Goal: Find specific fact: Find specific fact

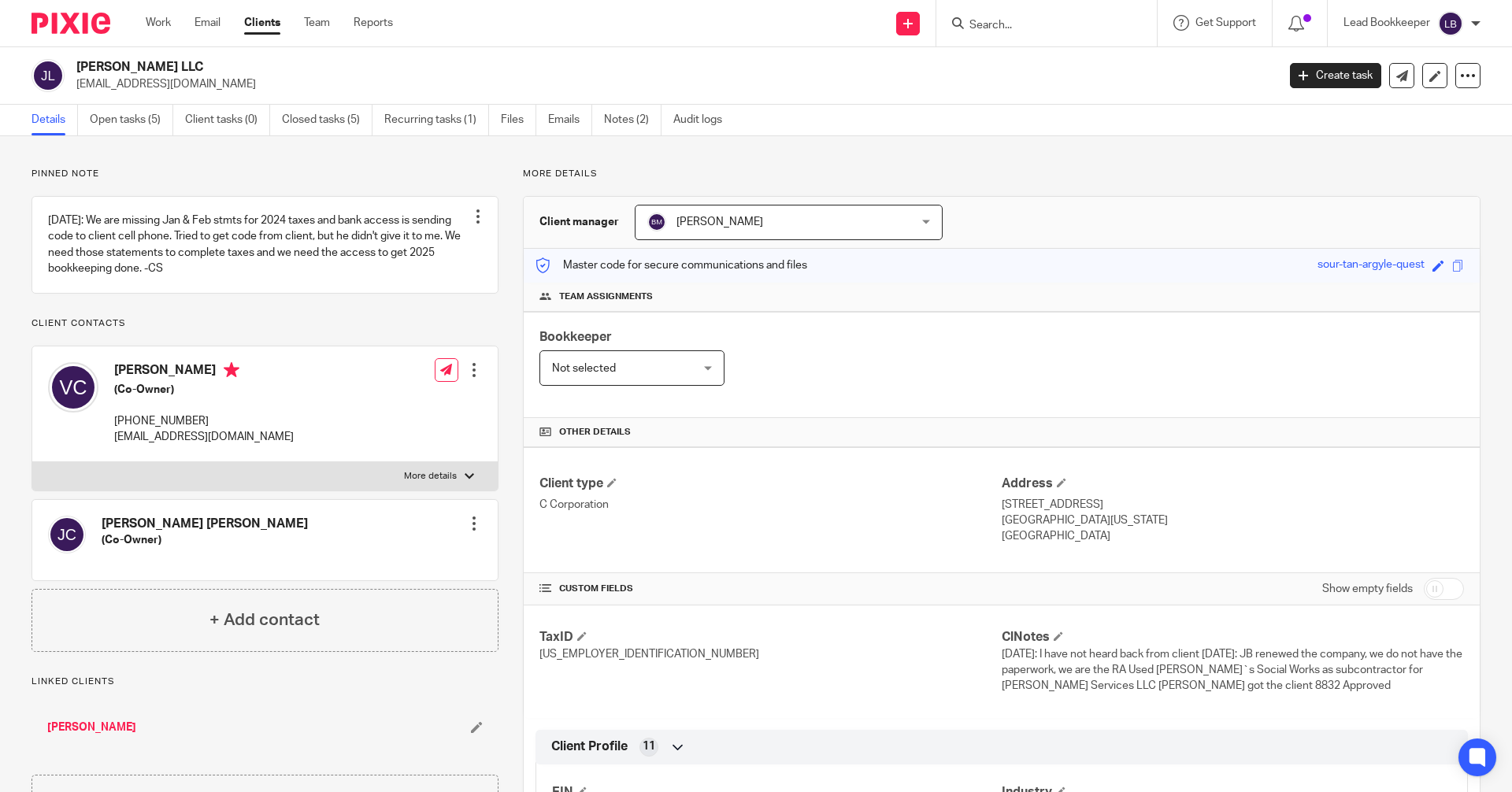
click at [1054, 28] on input "Search" at bounding box center [1038, 25] width 142 height 14
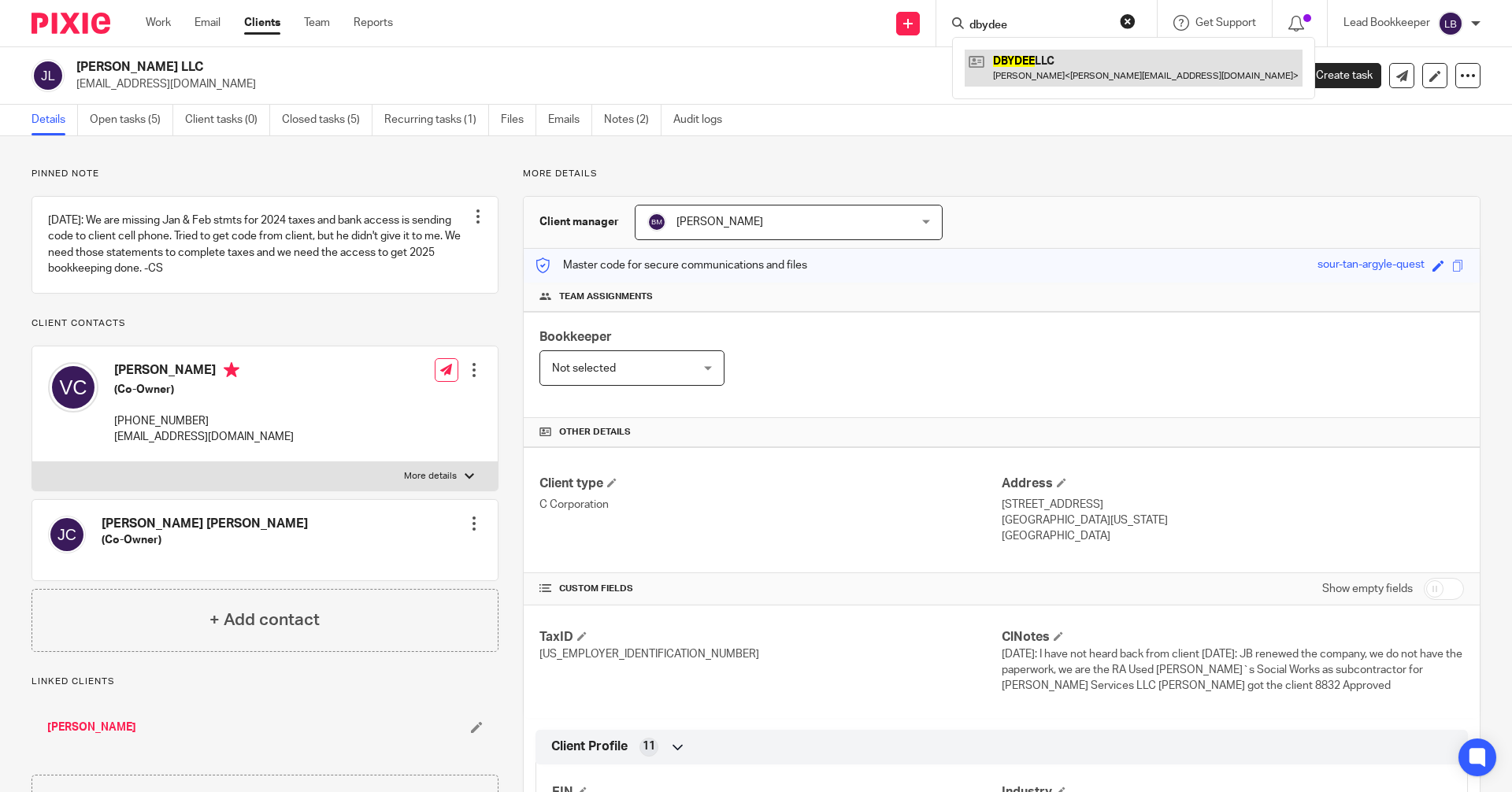
type input "dbydee"
click at [999, 79] on link at bounding box center [1134, 67] width 338 height 36
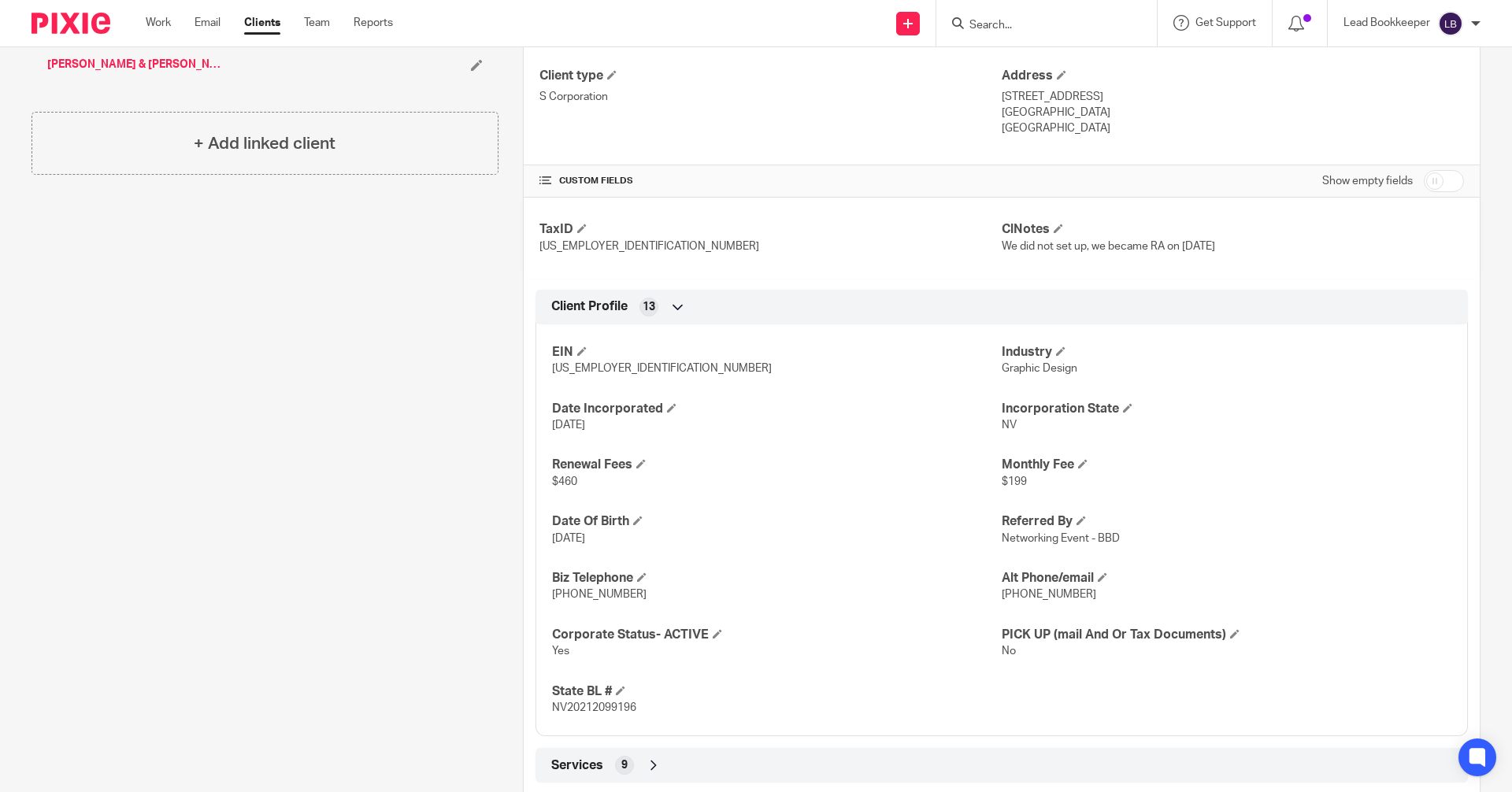
scroll to position [722, 0]
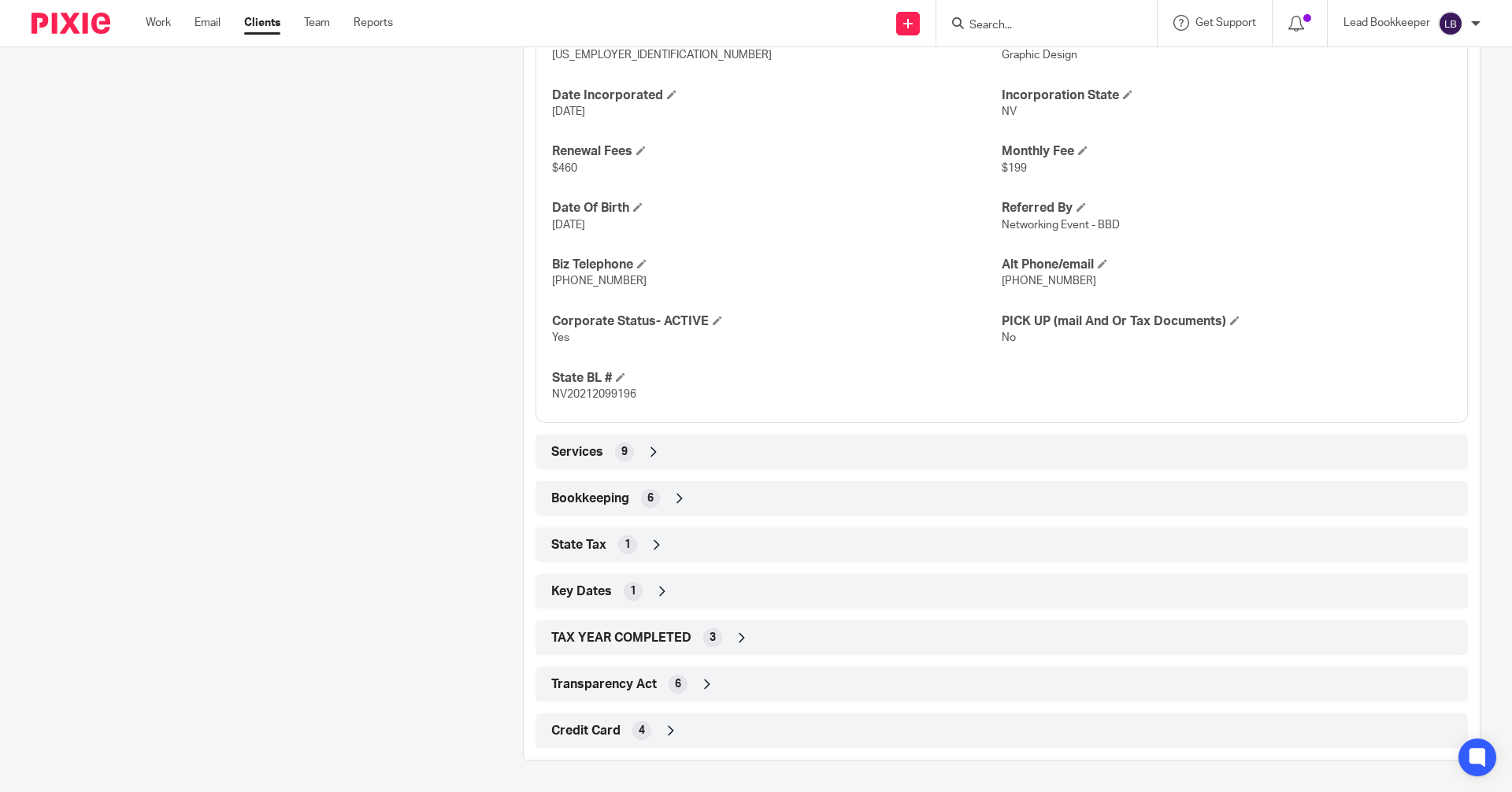
click at [686, 496] on div "Bookkeeping 6" at bounding box center [1002, 498] width 909 height 27
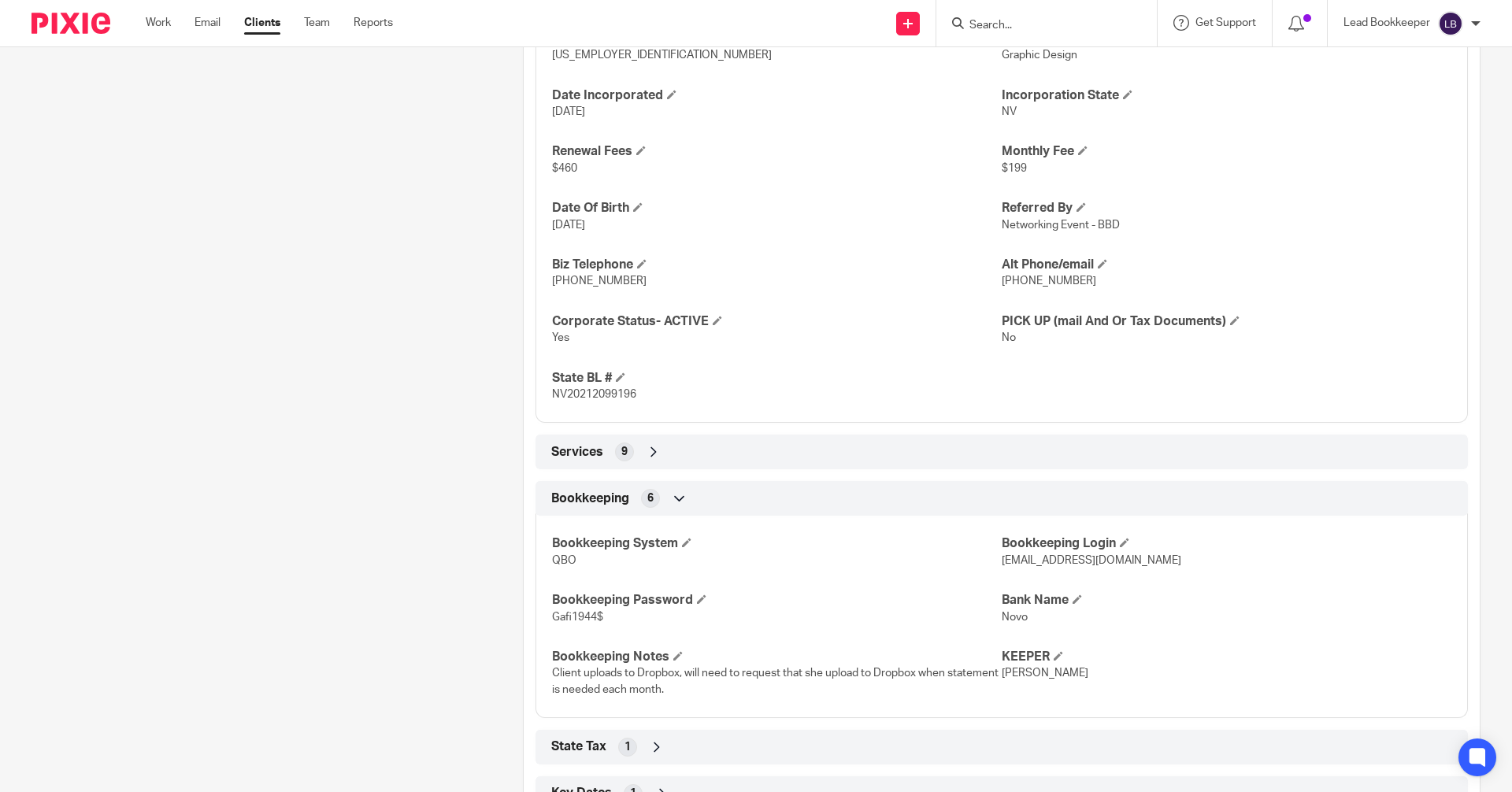
drag, startPoint x: 1053, startPoint y: 558, endPoint x: 1160, endPoint y: 556, distance: 107.0
click at [1160, 556] on div "Bookkeeping System QBO Bookkeeping Login bookkeeping@bizaccountants.com Bookkee…" at bounding box center [1001, 610] width 932 height 214
click at [1243, 639] on div "Bookkeeping System QBO Bookkeeping Login bookkeeping@bizaccountants.com Bookkee…" at bounding box center [1001, 610] width 932 height 214
click at [989, 25] on input "Search" at bounding box center [1038, 25] width 142 height 14
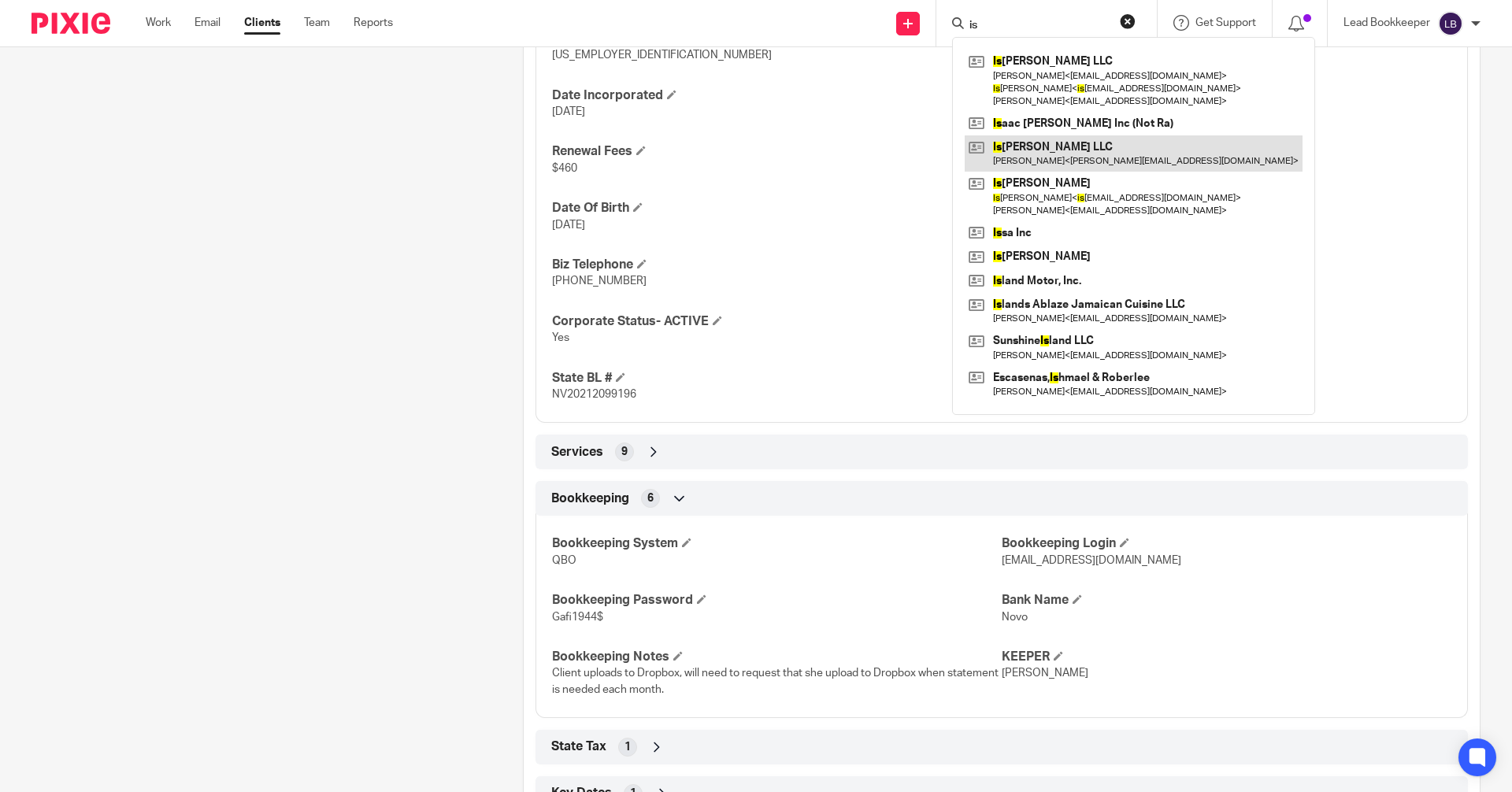
type input "is"
click at [983, 154] on link at bounding box center [1134, 153] width 338 height 36
click at [970, 149] on link at bounding box center [1134, 153] width 338 height 36
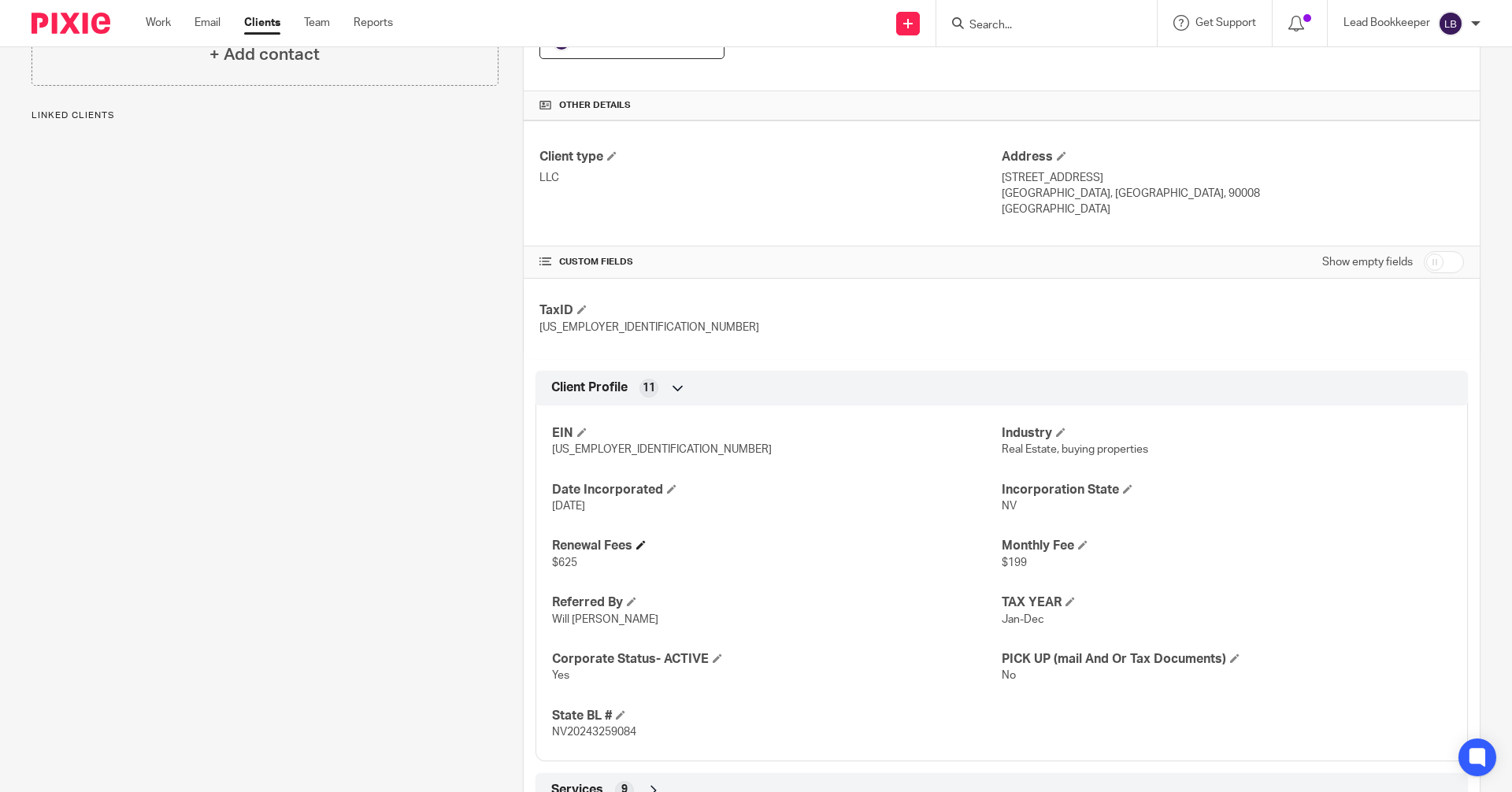
scroll to position [572, 0]
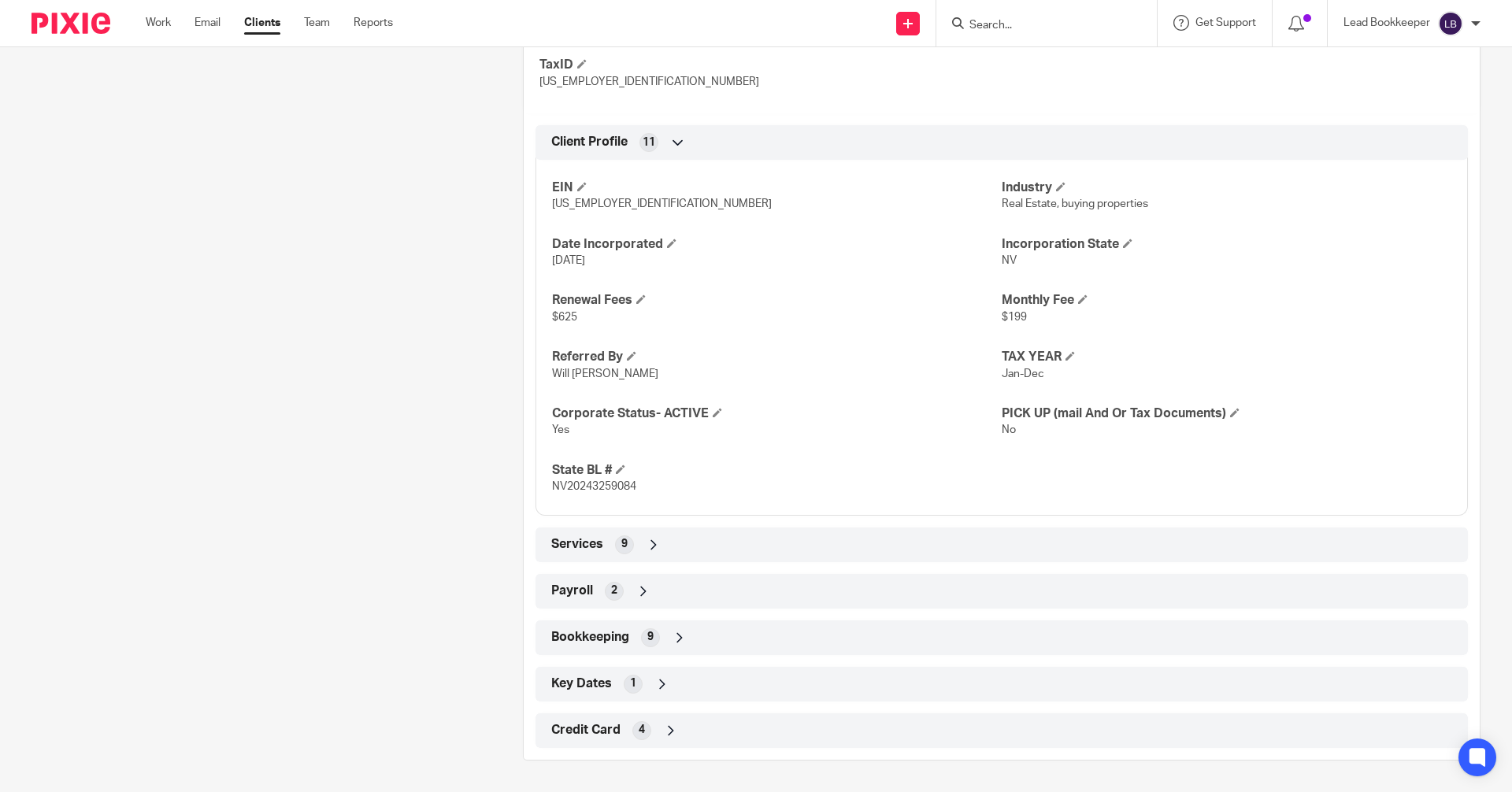
click at [678, 641] on icon at bounding box center [679, 637] width 16 height 16
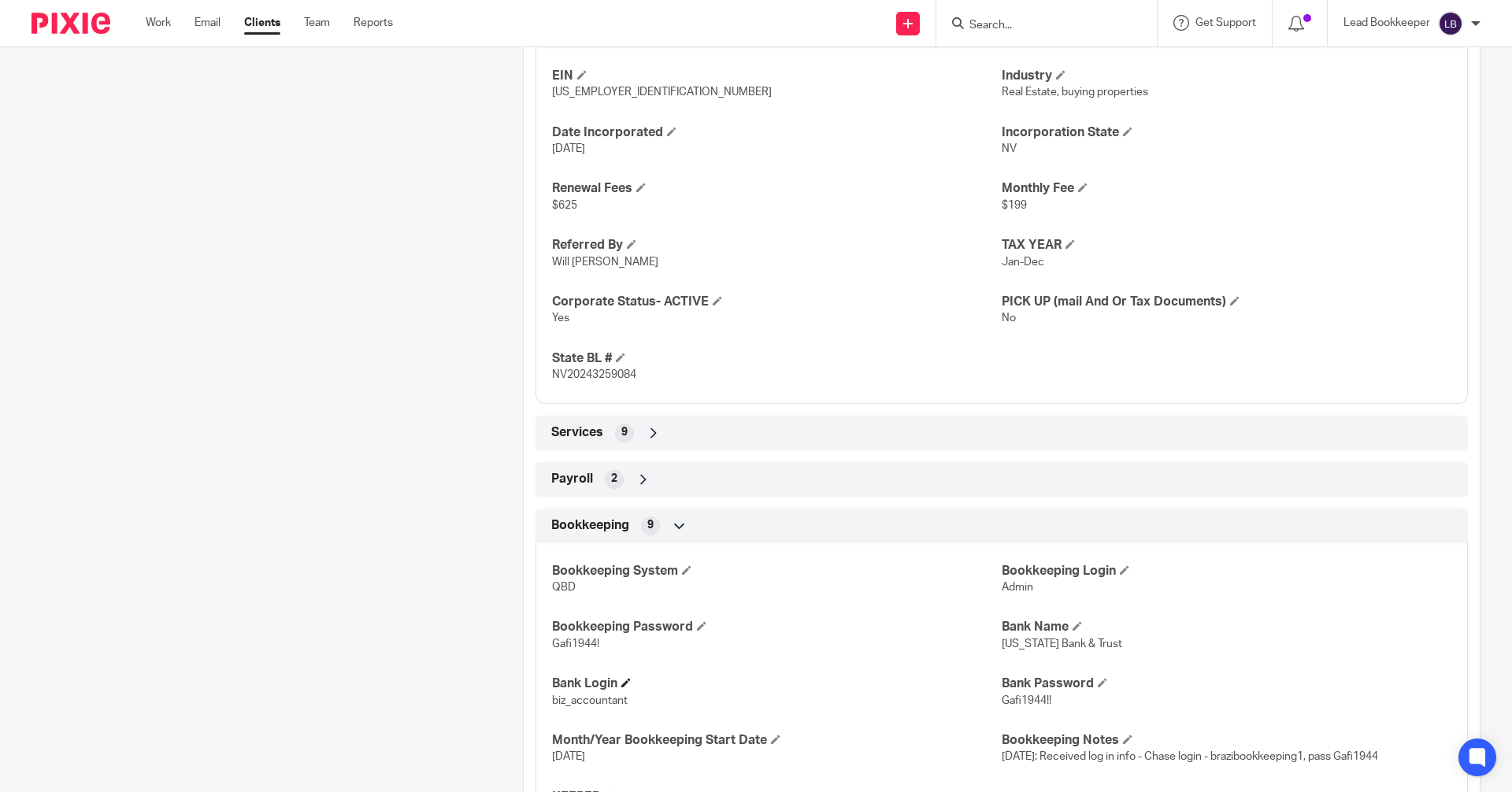
scroll to position [709, 0]
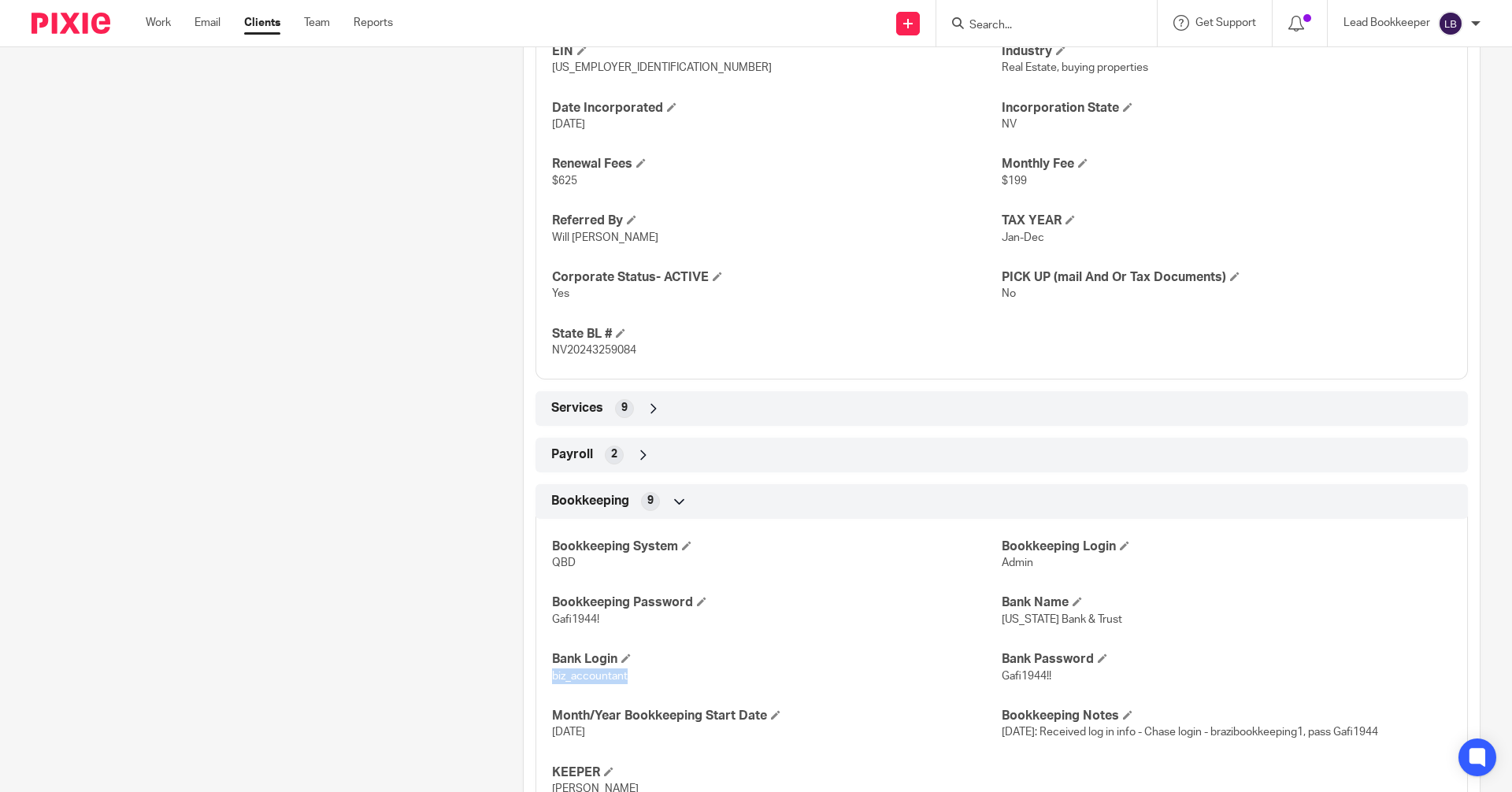
drag, startPoint x: 543, startPoint y: 675, endPoint x: 711, endPoint y: 680, distance: 168.1
click at [711, 680] on div "Bookkeeping System QBD Bookkeeping Login Admin Bookkeeping Password Gafi1944! B…" at bounding box center [1001, 662] width 932 height 311
copy span "biz_accountant"
drag, startPoint x: 1051, startPoint y: 674, endPoint x: 1031, endPoint y: 674, distance: 20.0
click at [1048, 674] on p "Gafi1944!!" at bounding box center [1226, 676] width 450 height 16
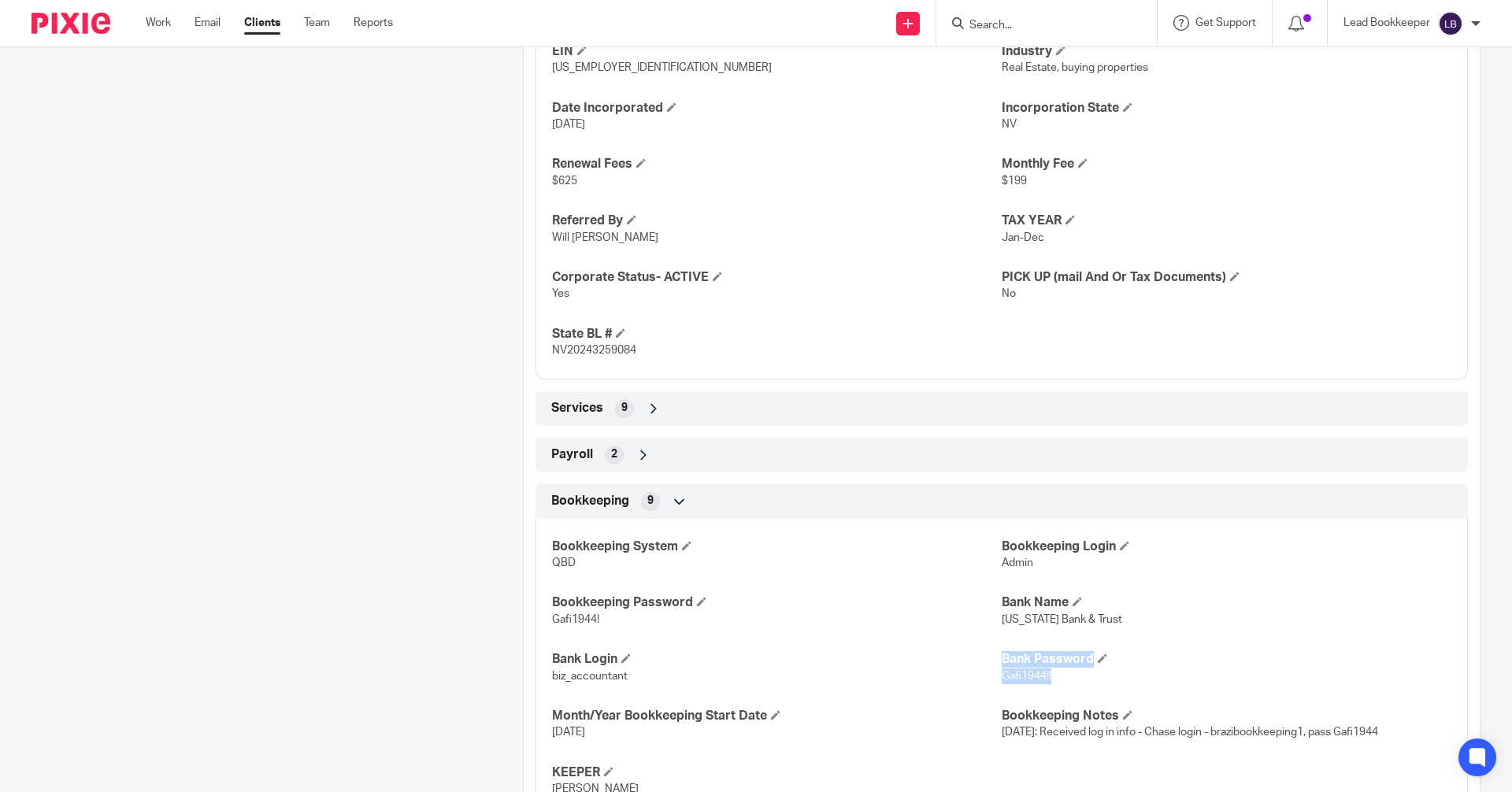
drag, startPoint x: 1031, startPoint y: 674, endPoint x: 968, endPoint y: 677, distance: 63.1
click at [967, 676] on div "Bookkeeping System QBD Bookkeeping Login Admin Bookkeeping Password Gafi1944! B…" at bounding box center [1001, 662] width 932 height 311
click at [967, 676] on p "biz_accountant" at bounding box center [776, 676] width 450 height 16
click at [1093, 681] on p "Gafi1944!!" at bounding box center [1226, 676] width 450 height 16
drag, startPoint x: 1044, startPoint y: 674, endPoint x: 996, endPoint y: 677, distance: 48.1
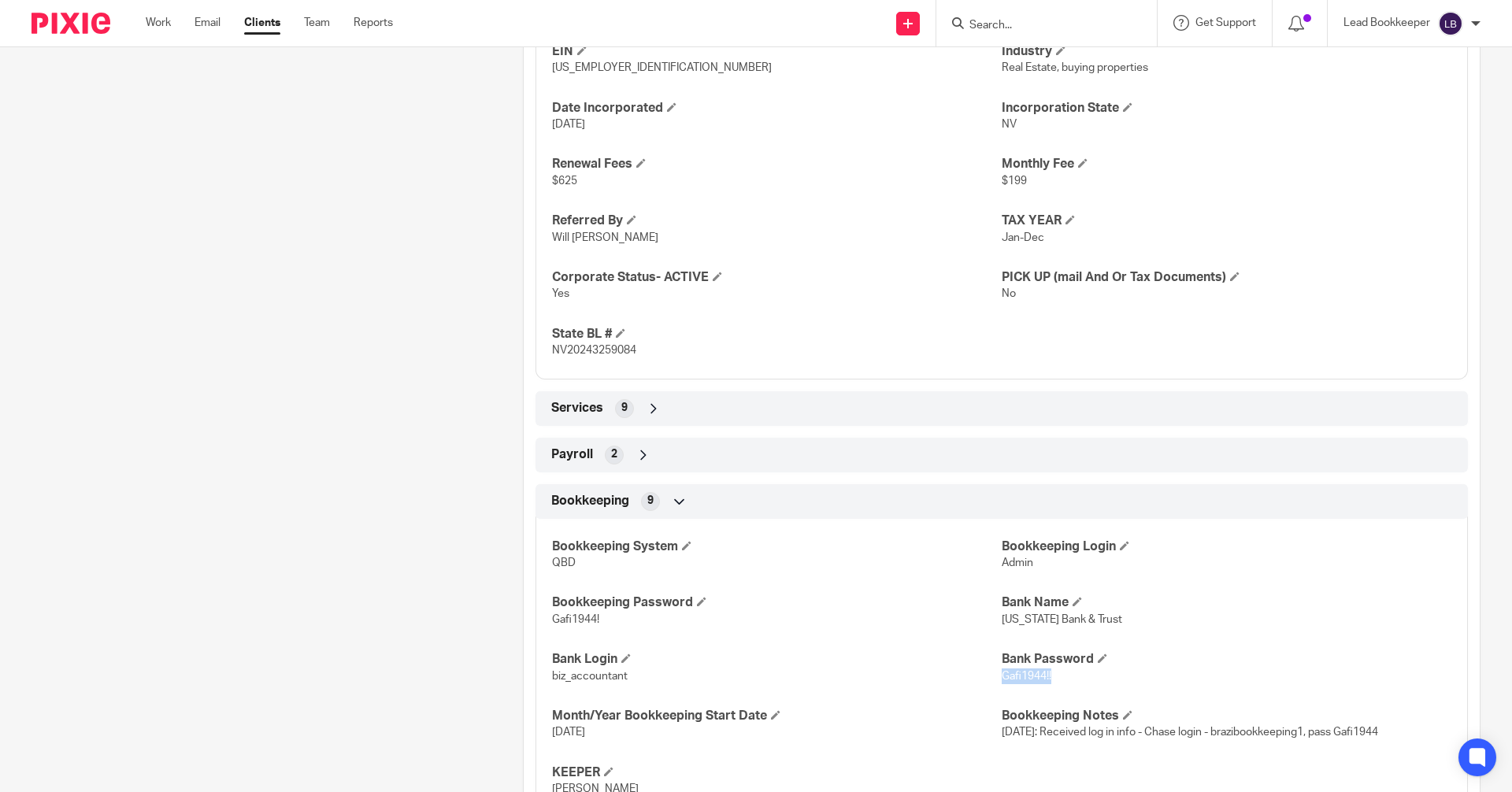
click at [1002, 677] on span "Gafi1944!!" at bounding box center [1026, 676] width 49 height 11
copy span "Gafi1944!!"
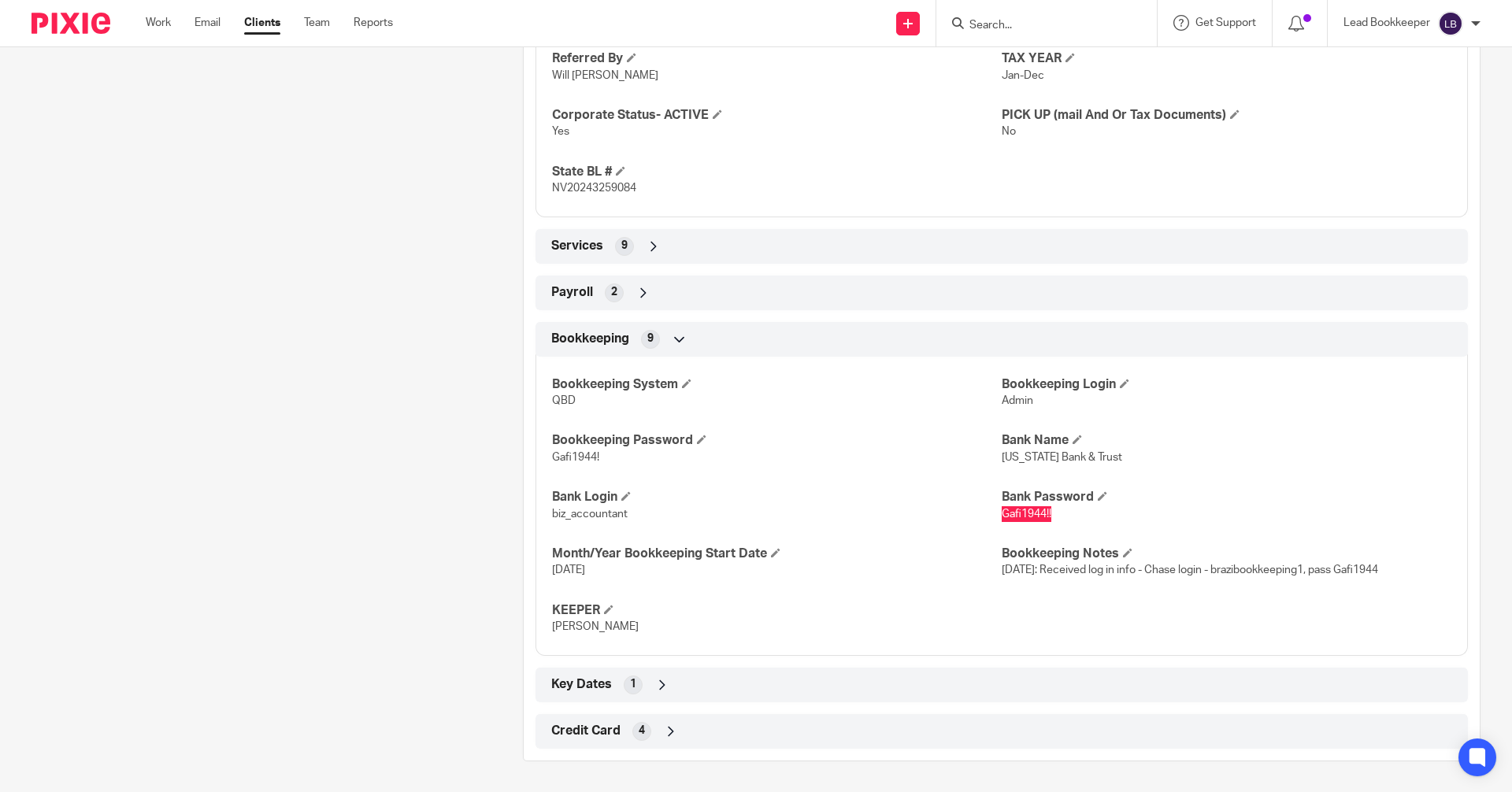
scroll to position [872, 0]
click at [1067, 620] on div "Bookkeeping System QBD Bookkeeping Login Admin Bookkeeping Password Gafi1944! B…" at bounding box center [1001, 499] width 932 height 311
click at [1218, 599] on div "Bookkeeping System QBD Bookkeeping Login Admin Bookkeeping Password Gafi1944! B…" at bounding box center [1001, 499] width 932 height 311
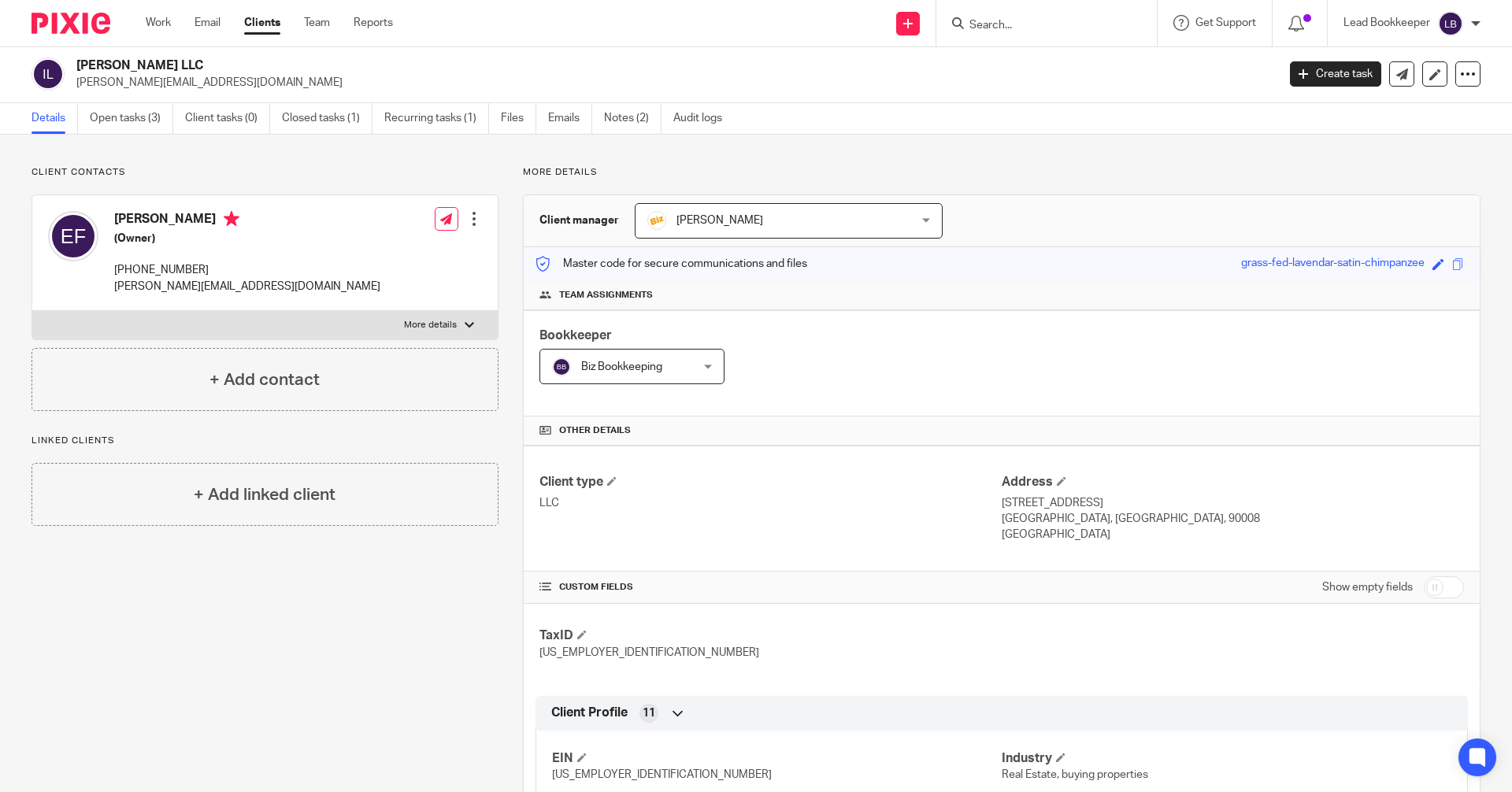
scroll to position [0, 0]
drag, startPoint x: 220, startPoint y: 289, endPoint x: 114, endPoint y: 290, distance: 106.0
click at [114, 290] on div "Eric Fletcher (Owner) (310) 863-3284 eric@secureroots.io Edit contact Create cl…" at bounding box center [265, 254] width 466 height 116
click at [114, 291] on p "eric@secureroots.io" at bounding box center [247, 287] width 266 height 16
click at [113, 291] on div "Eric Fletcher (Owner) (310) 863-3284 eric@secureroots.io" at bounding box center [214, 254] width 332 height 99
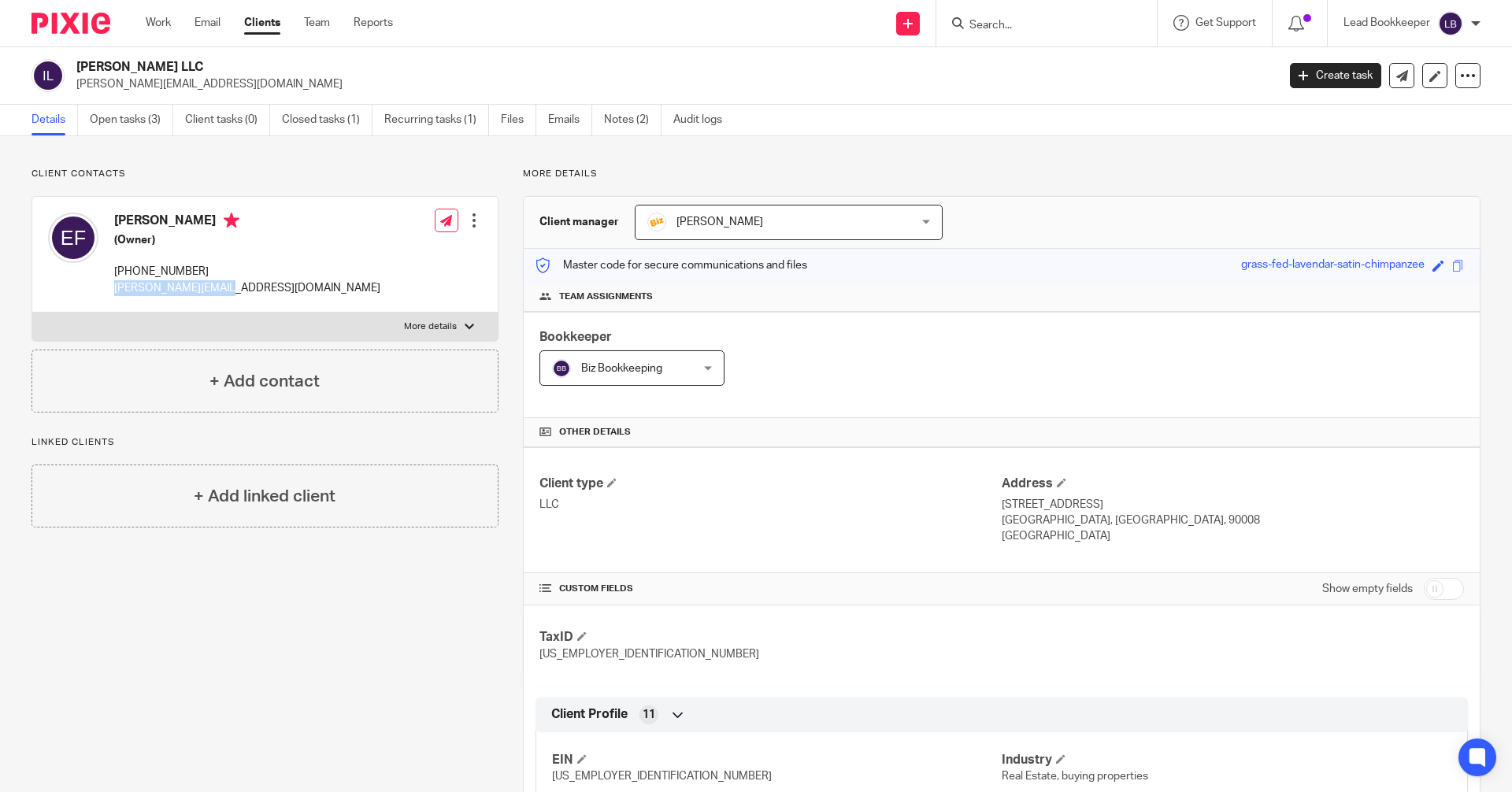
copy p "eric@secureroots.io"
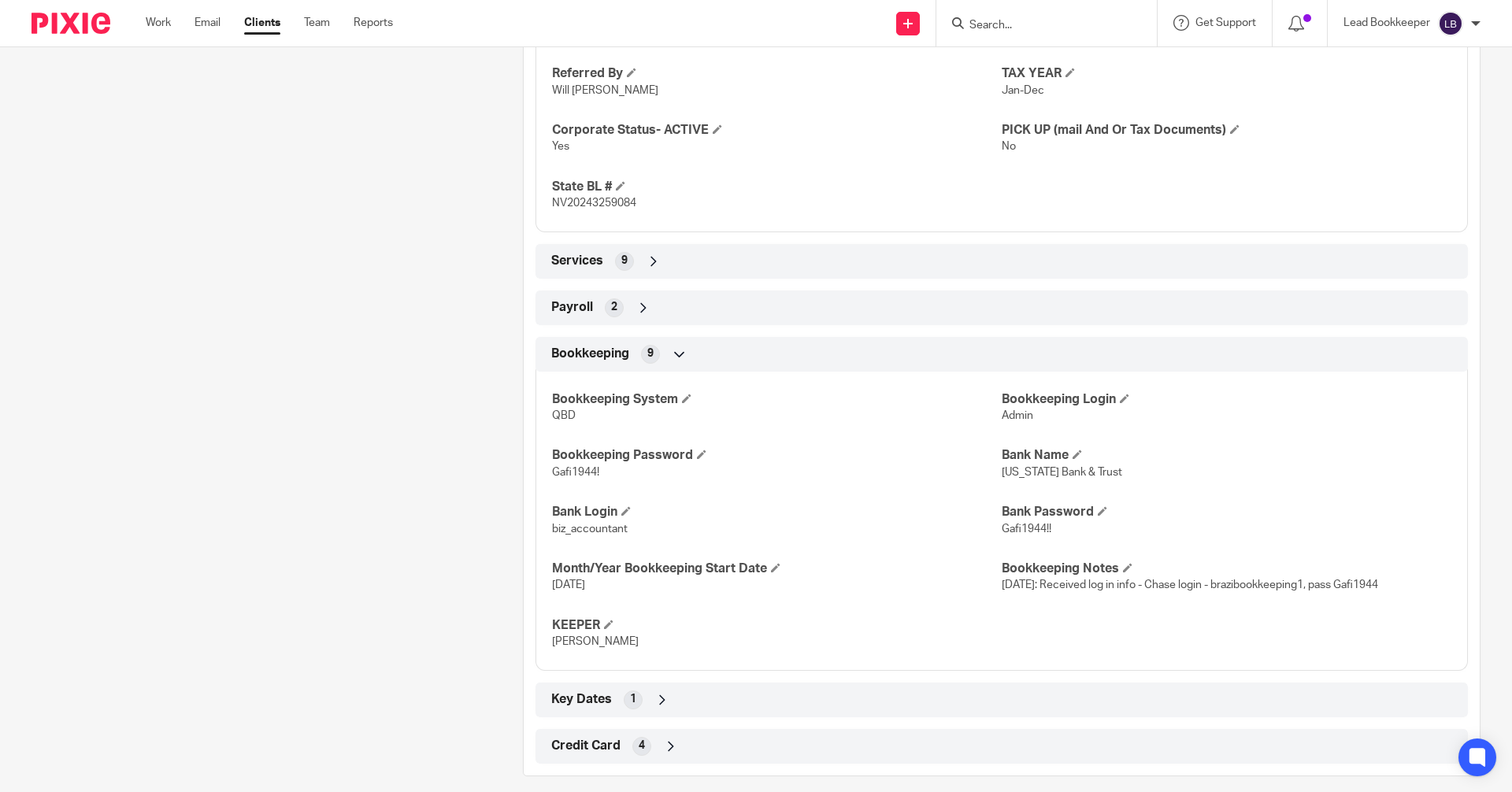
scroll to position [866, 0]
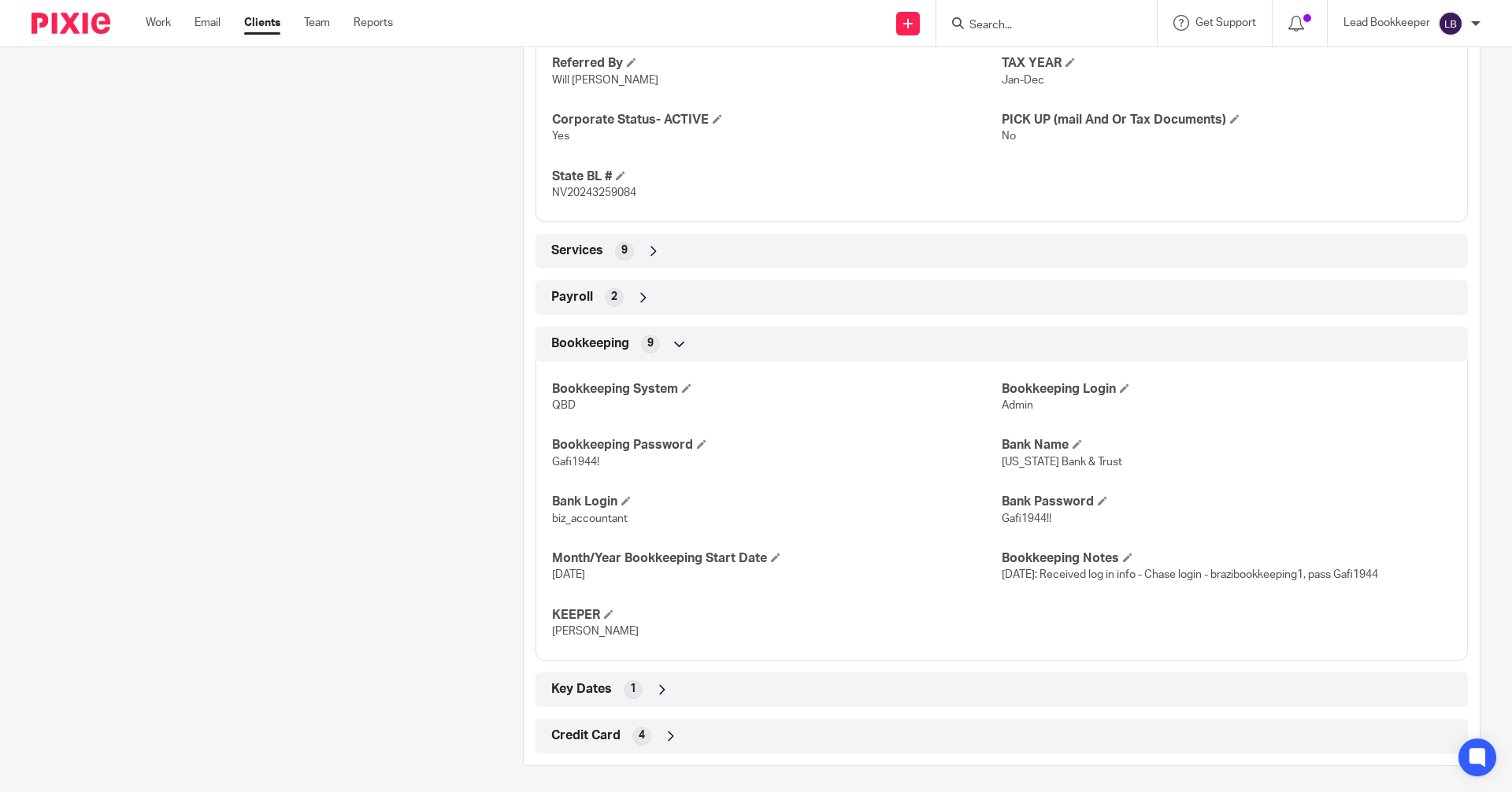
click at [649, 249] on icon at bounding box center [653, 250] width 16 height 16
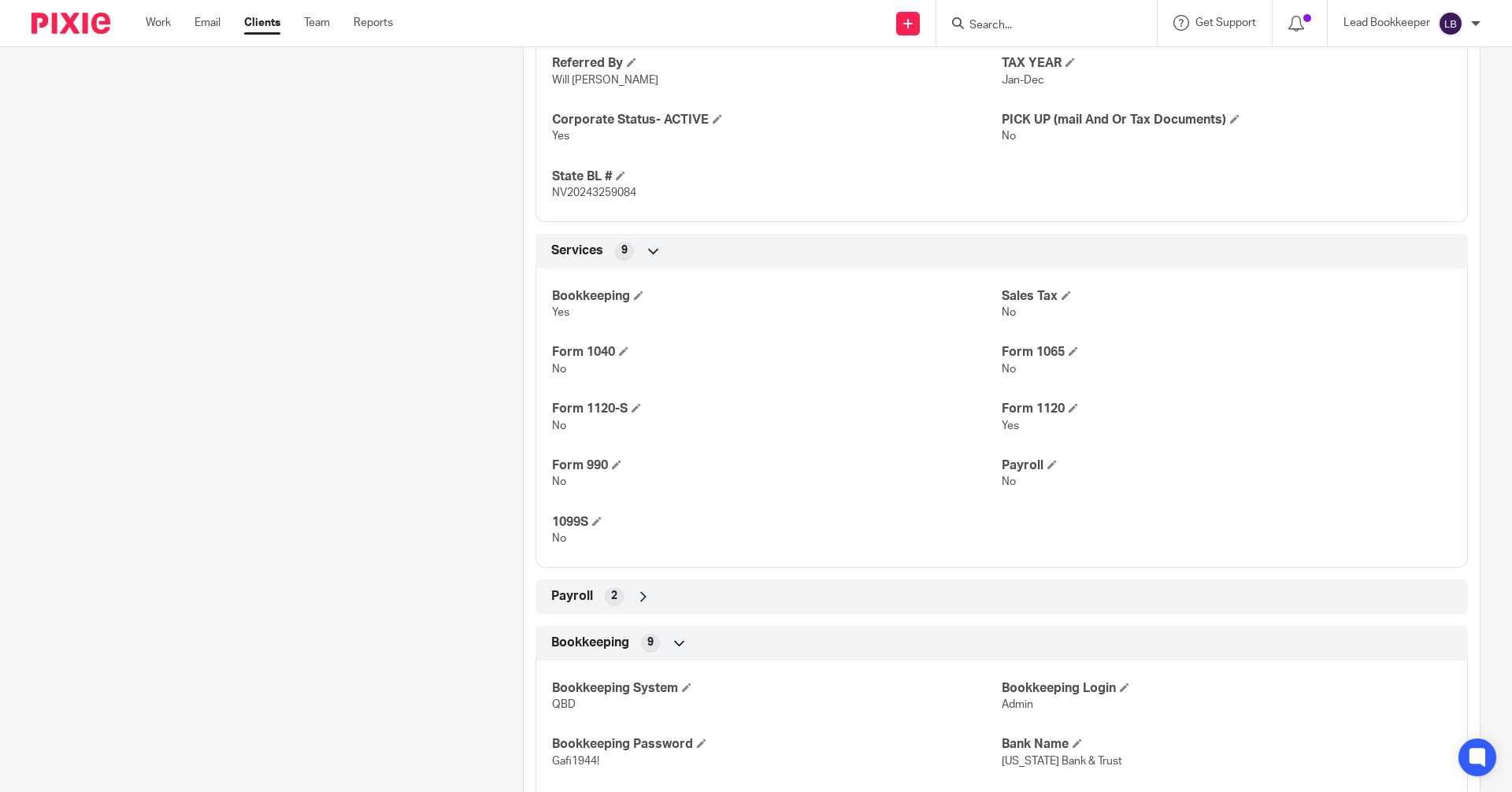
click at [649, 249] on icon at bounding box center [653, 250] width 16 height 16
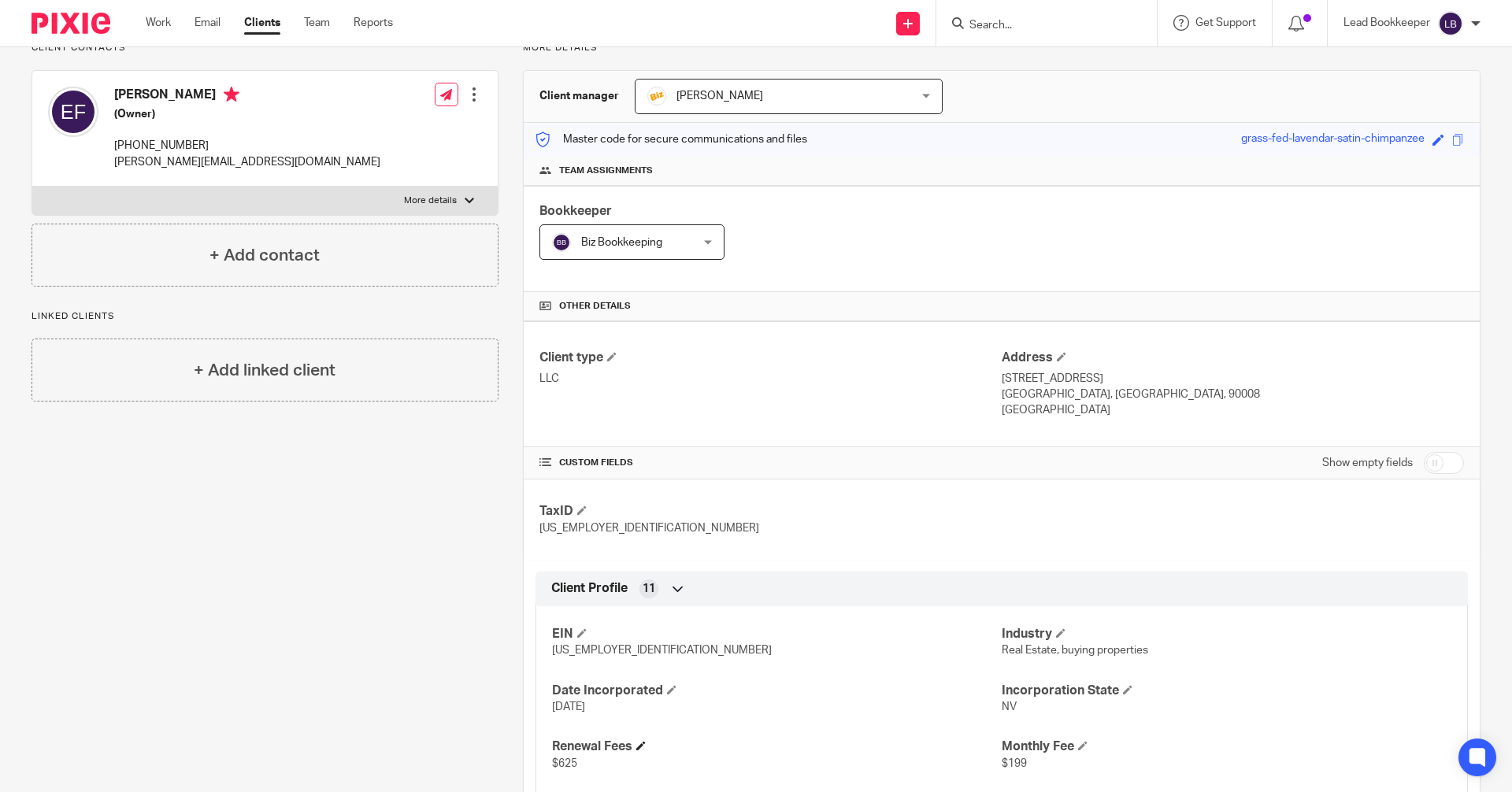
scroll to position [79, 0]
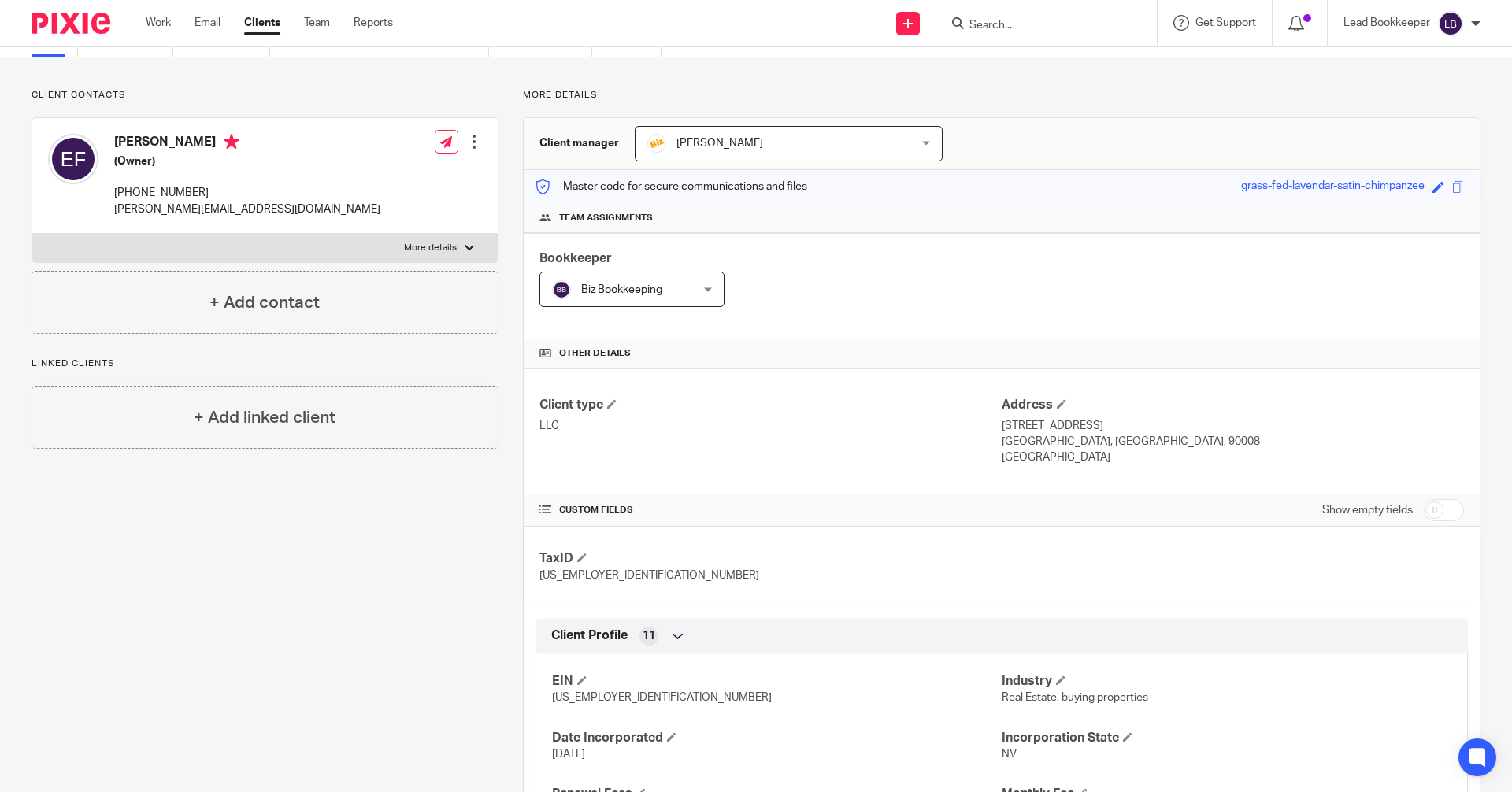
click at [1059, 22] on input "Search" at bounding box center [1038, 25] width 142 height 14
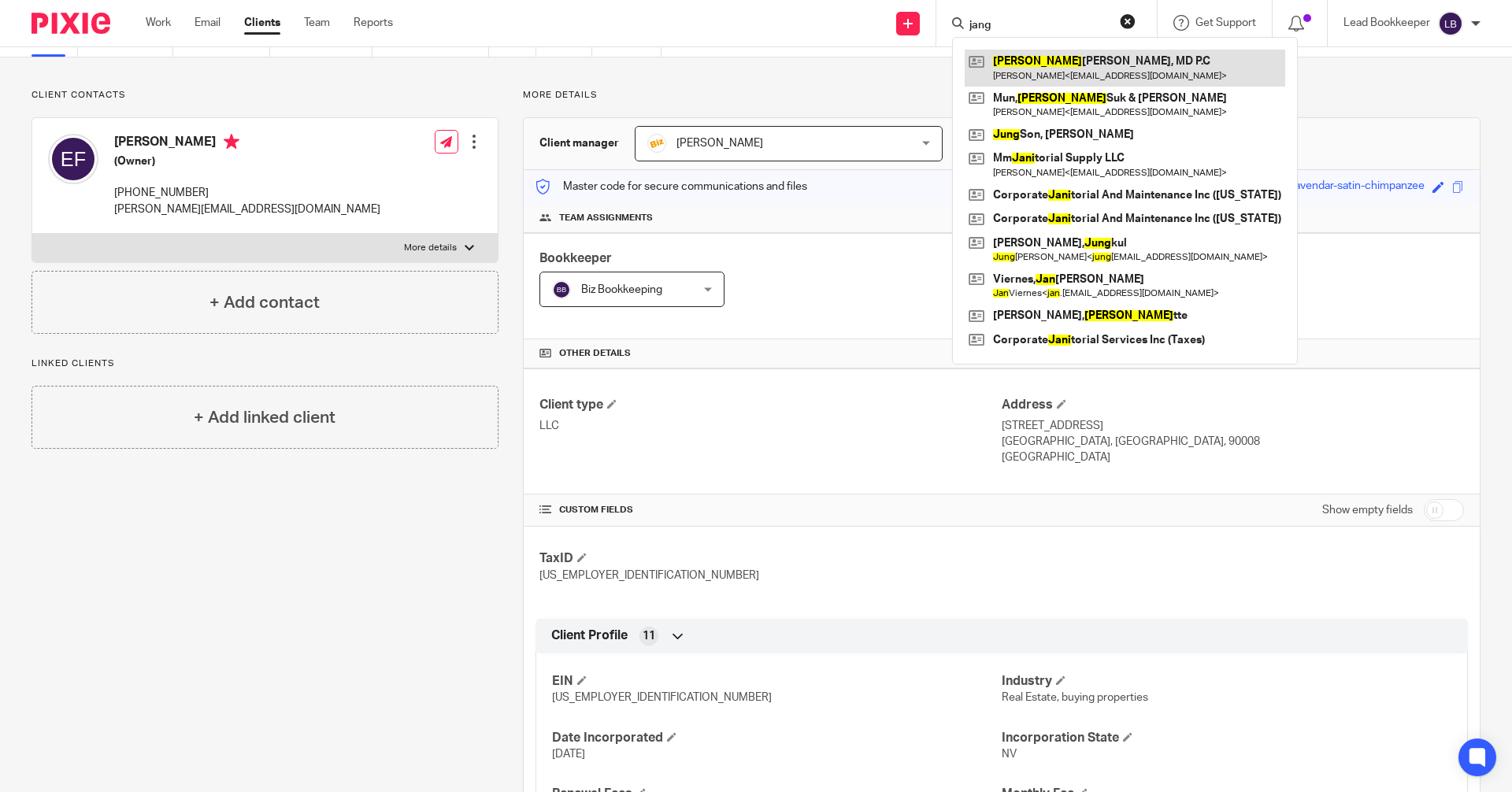
type input "jang"
click at [979, 74] on link at bounding box center [1125, 67] width 321 height 36
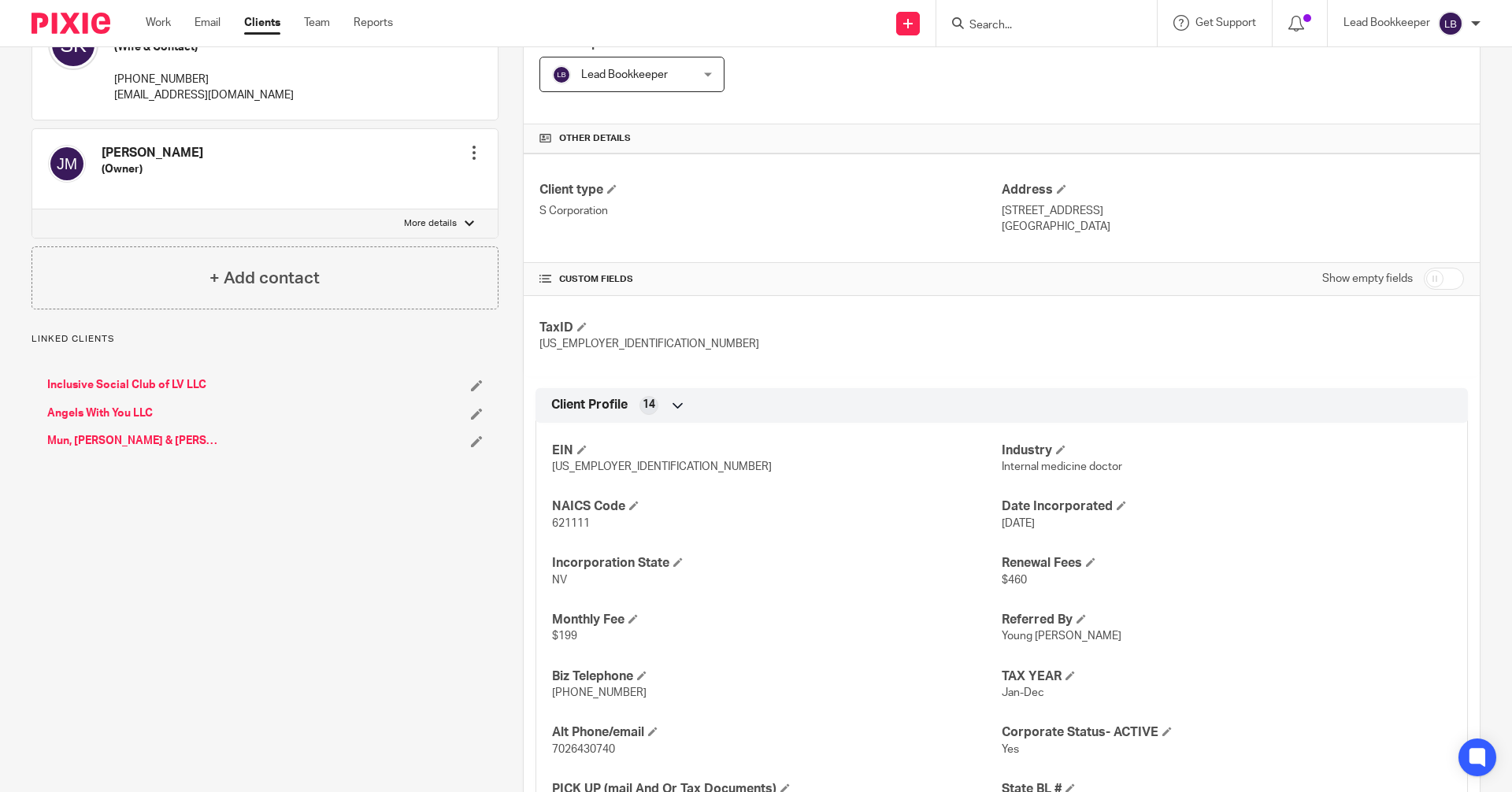
scroll to position [613, 0]
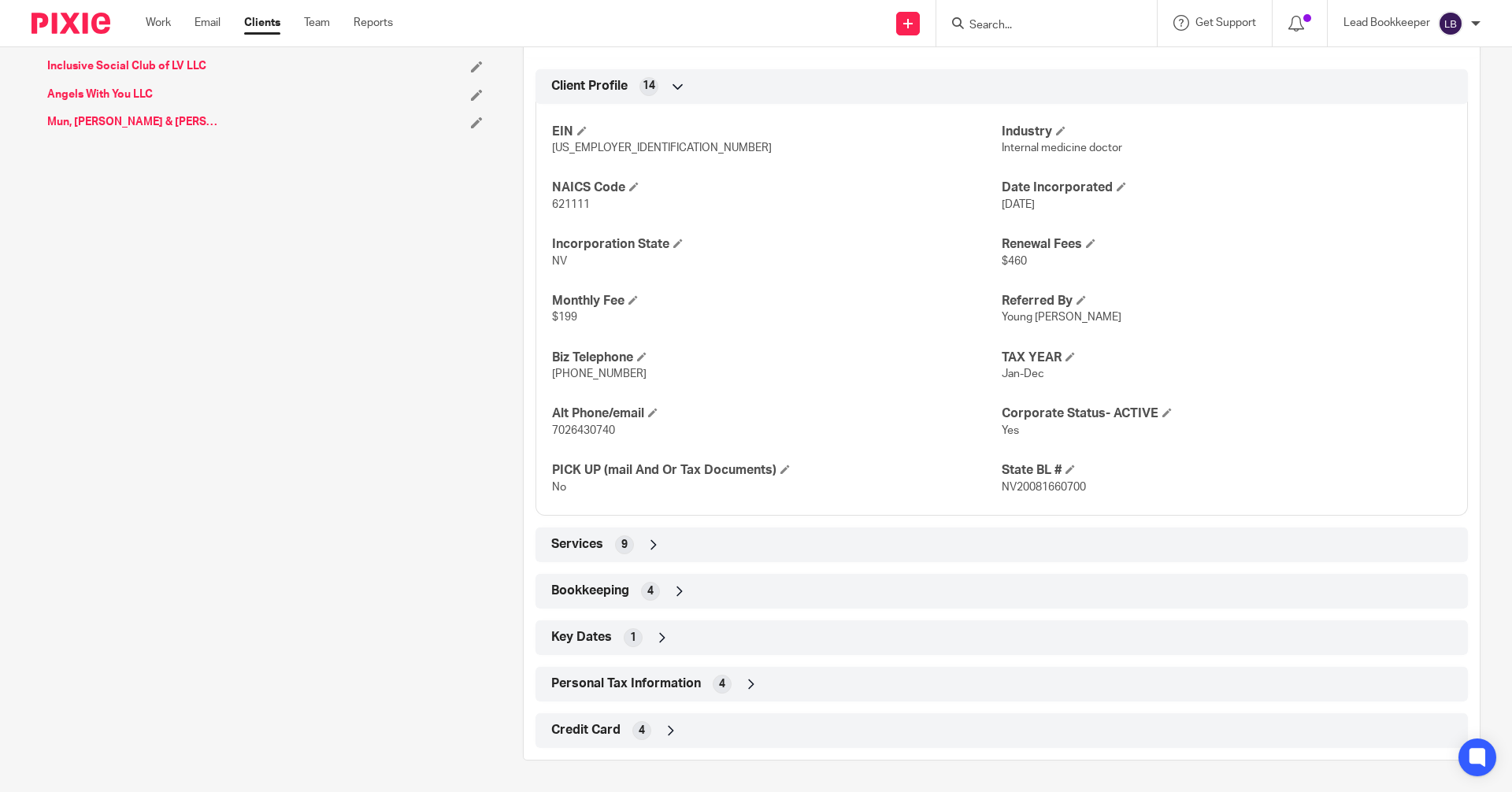
click at [675, 593] on icon at bounding box center [679, 591] width 16 height 16
